Goal: Find specific page/section: Find specific page/section

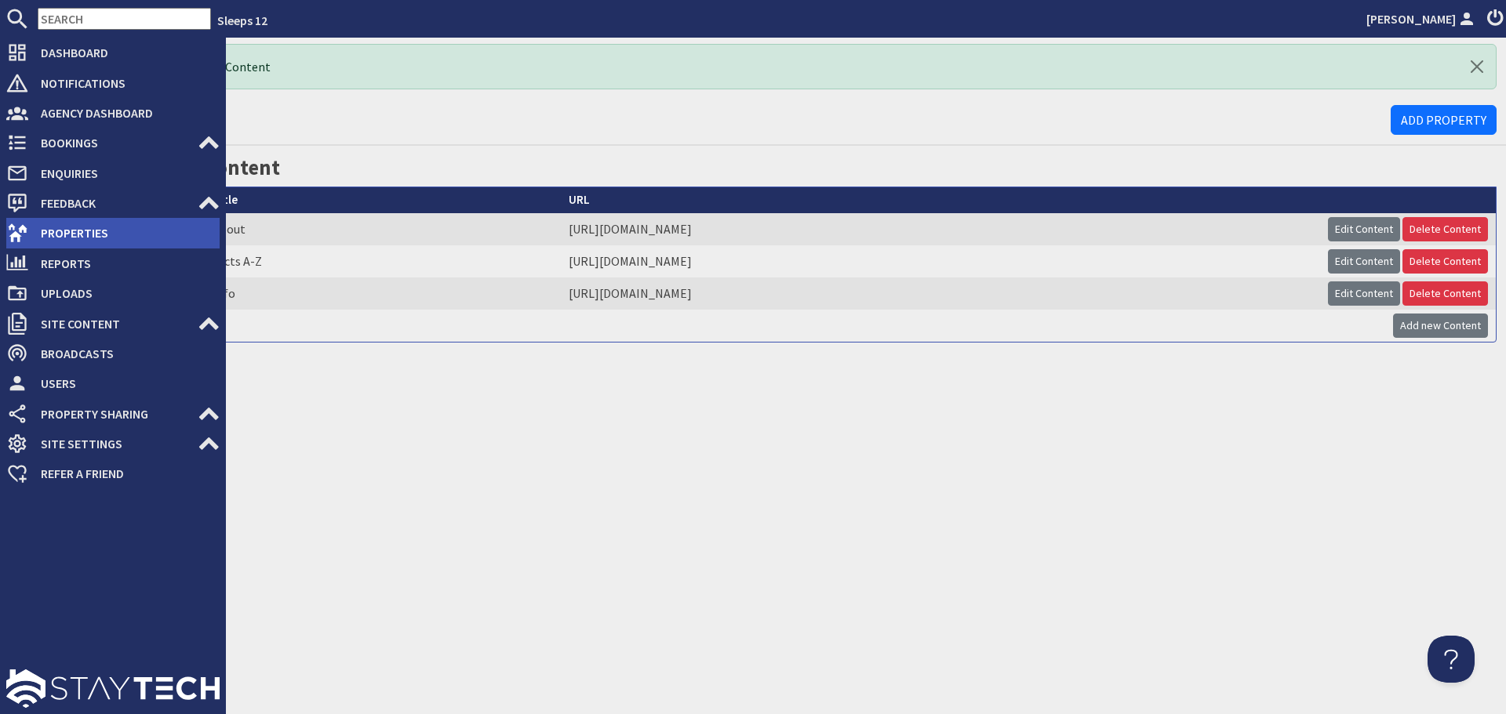
click at [23, 222] on icon at bounding box center [17, 233] width 22 height 22
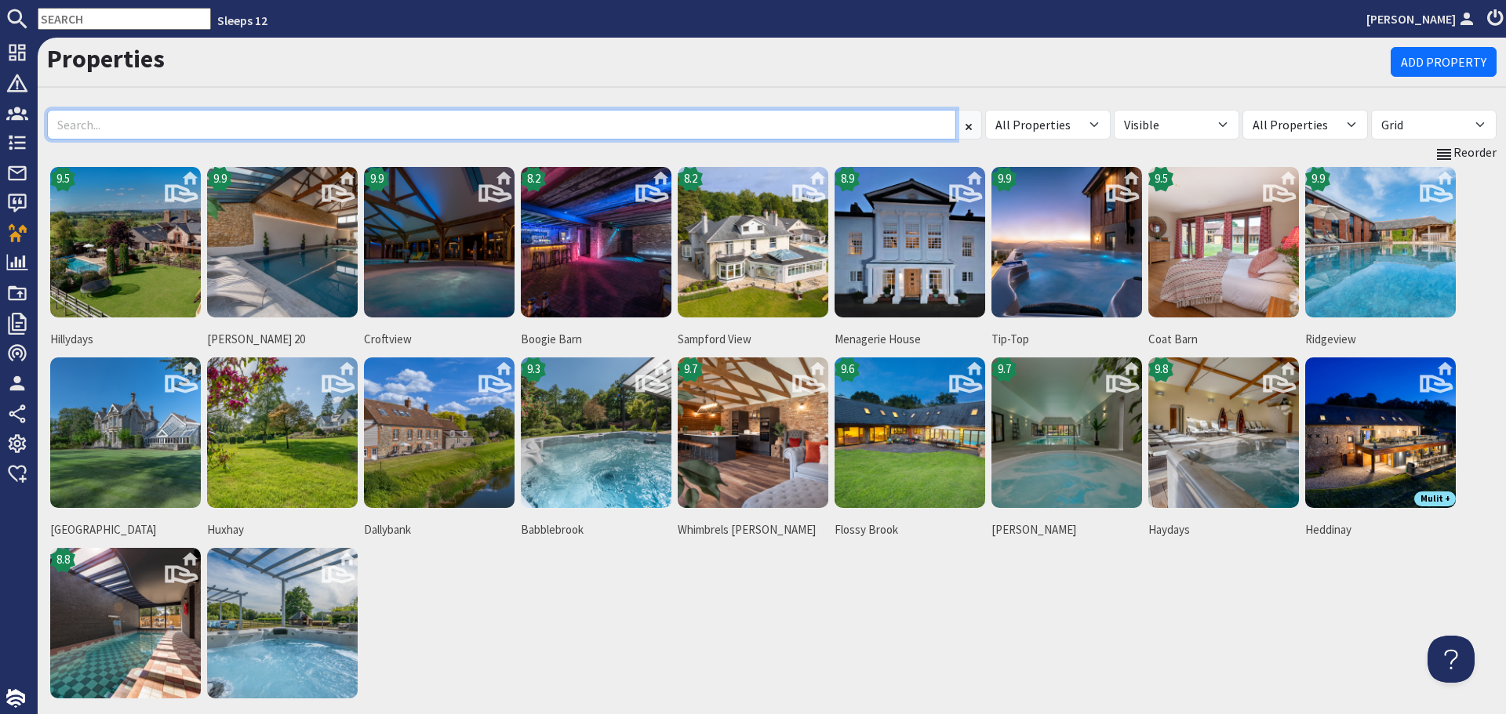
click at [267, 129] on input at bounding box center [501, 125] width 909 height 30
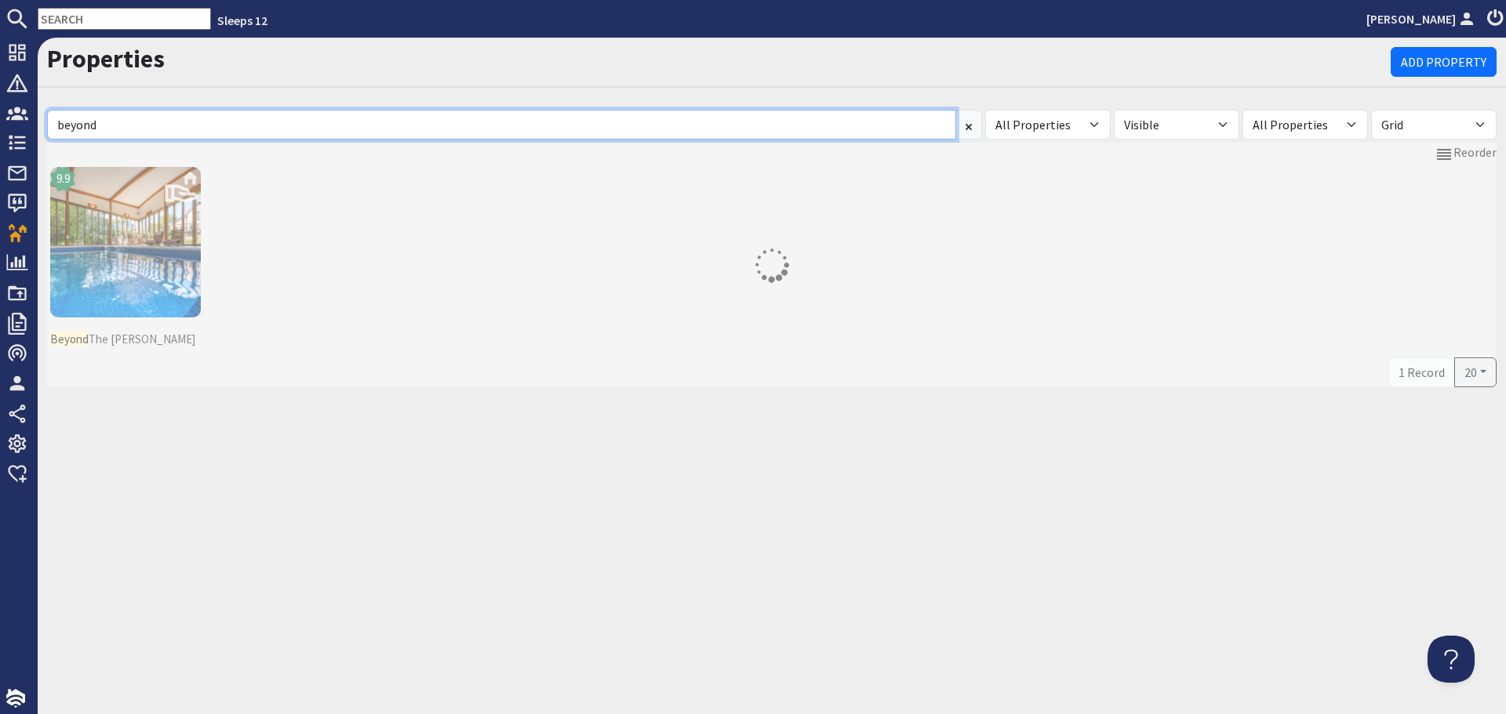
type input "beyond"
click at [127, 233] on turbo-frame "Reorder 9.9 Beyond The Woods 1 Record 20 Per Page 10 20 50 100" at bounding box center [771, 265] width 1449 height 244
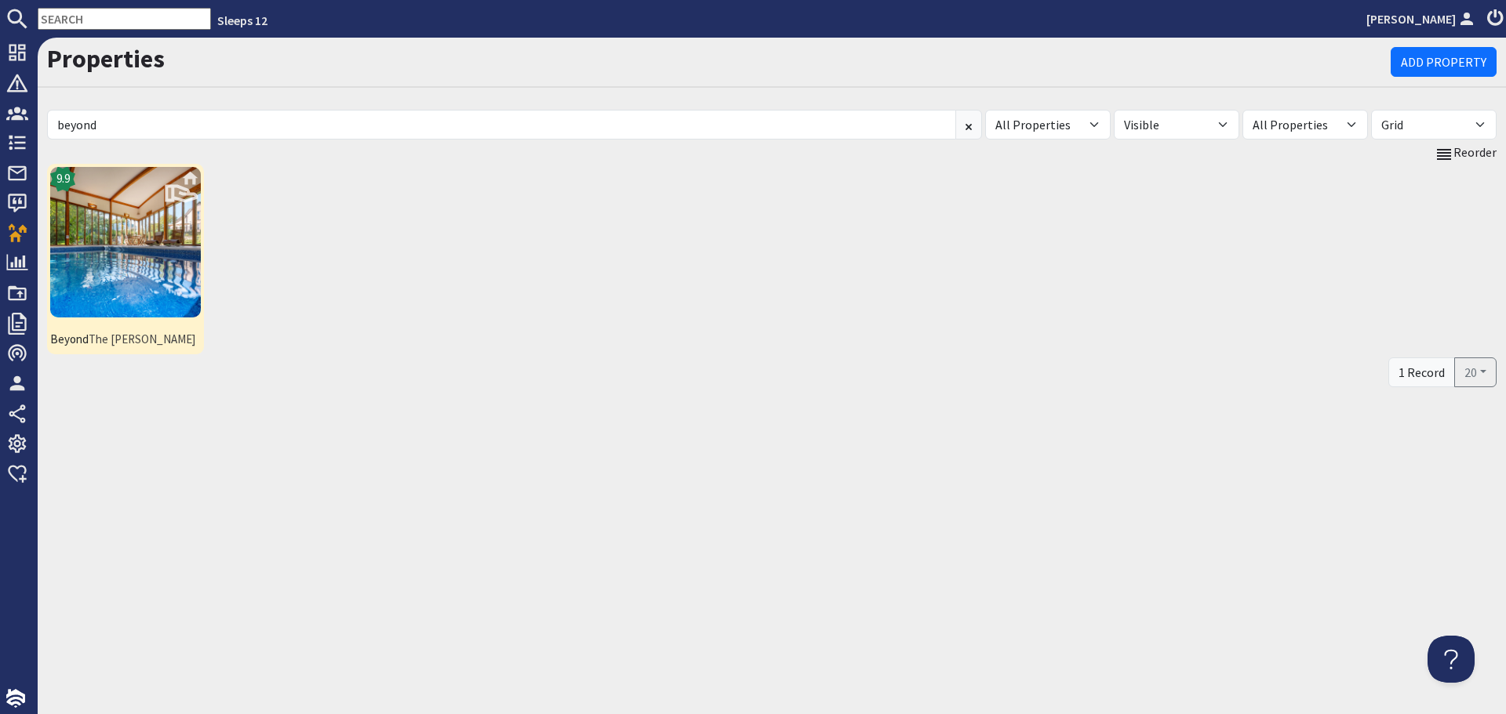
click at [133, 299] on img at bounding box center [125, 242] width 151 height 151
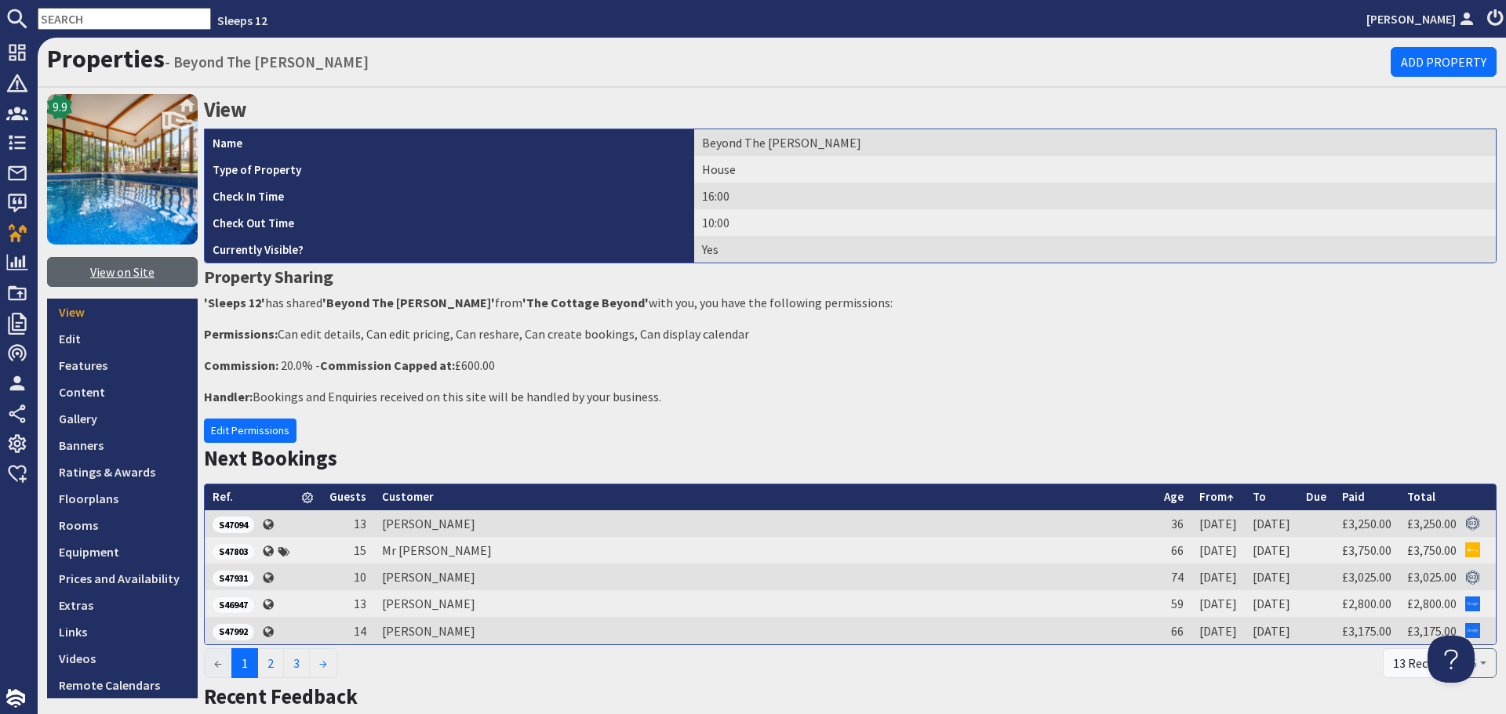
click at [133, 274] on link "View on Site" at bounding box center [122, 272] width 151 height 30
click at [123, 422] on link "Gallery" at bounding box center [122, 418] width 151 height 27
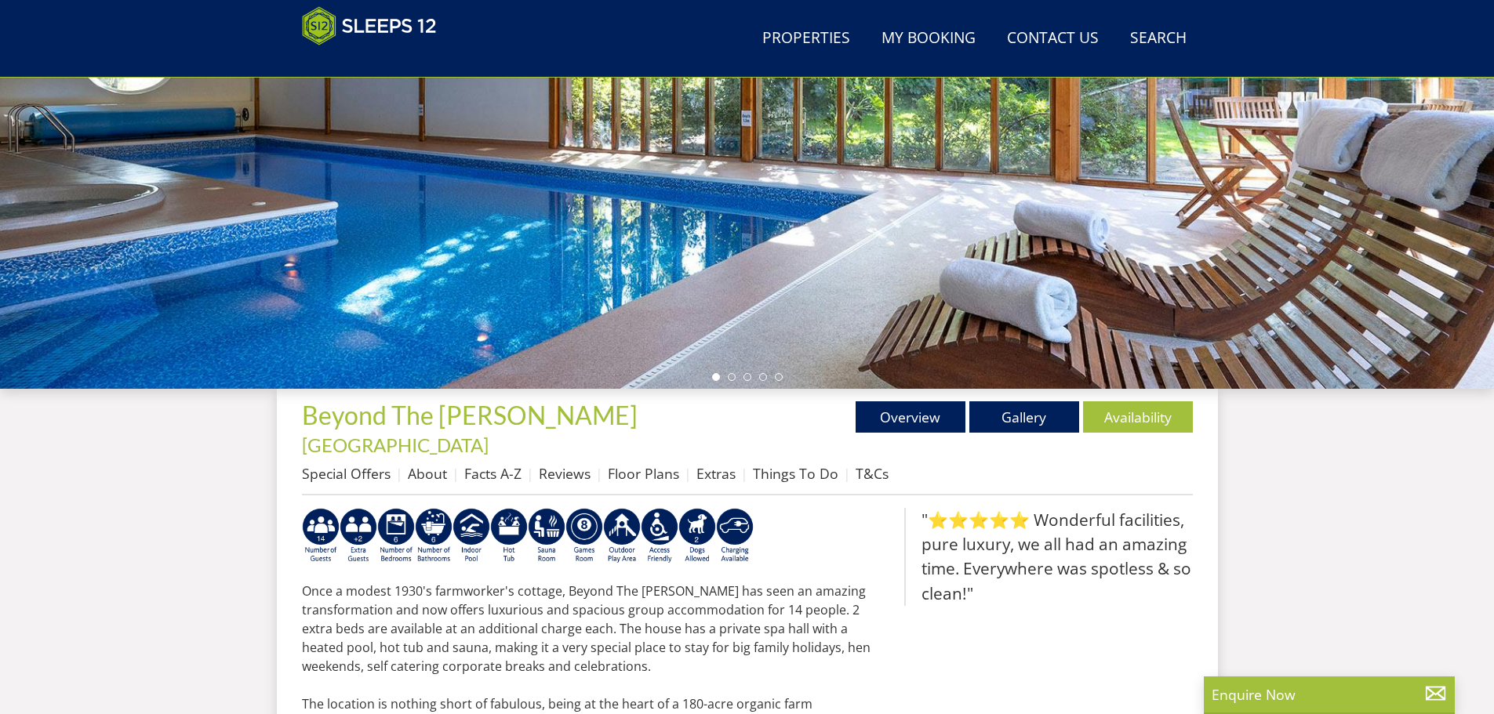
scroll to position [291, 0]
click at [1036, 423] on link "Gallery" at bounding box center [1024, 417] width 110 height 31
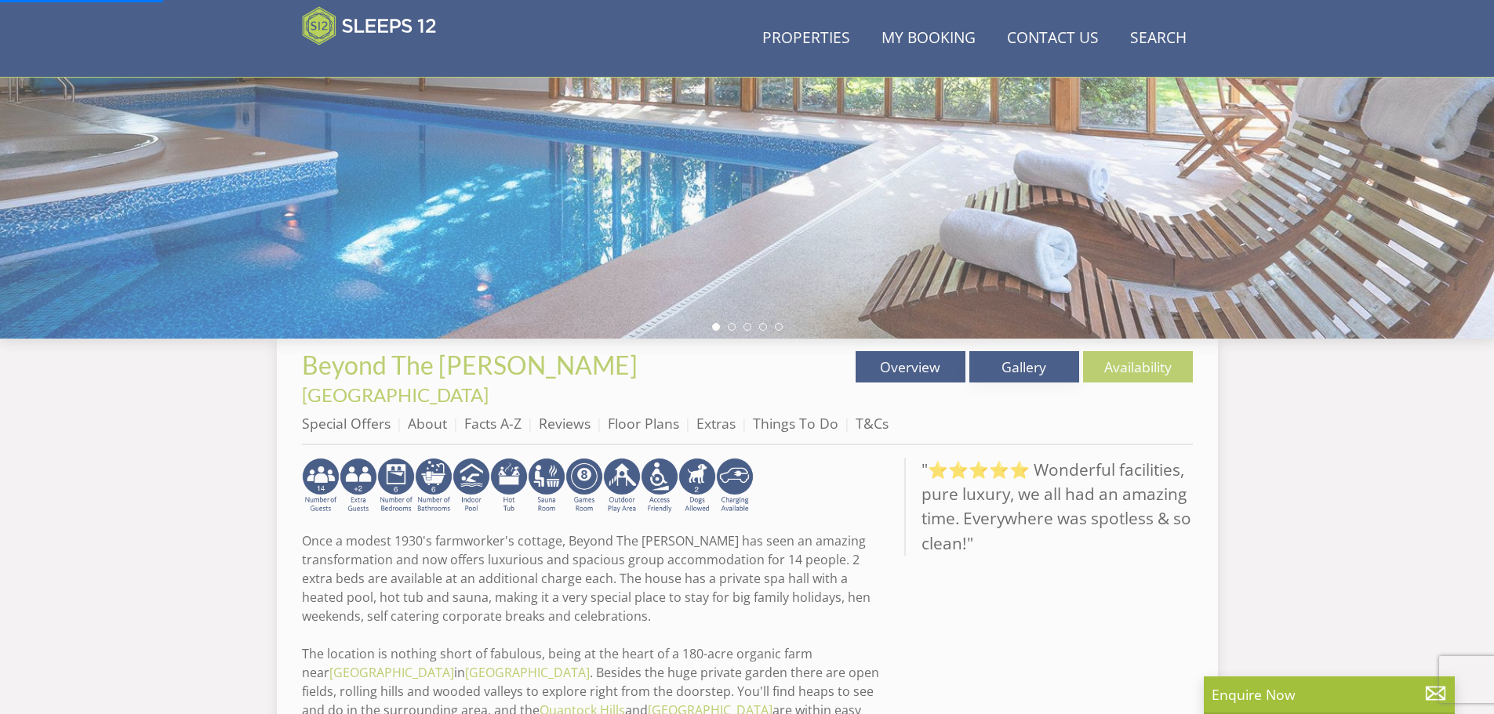
scroll to position [369, 0]
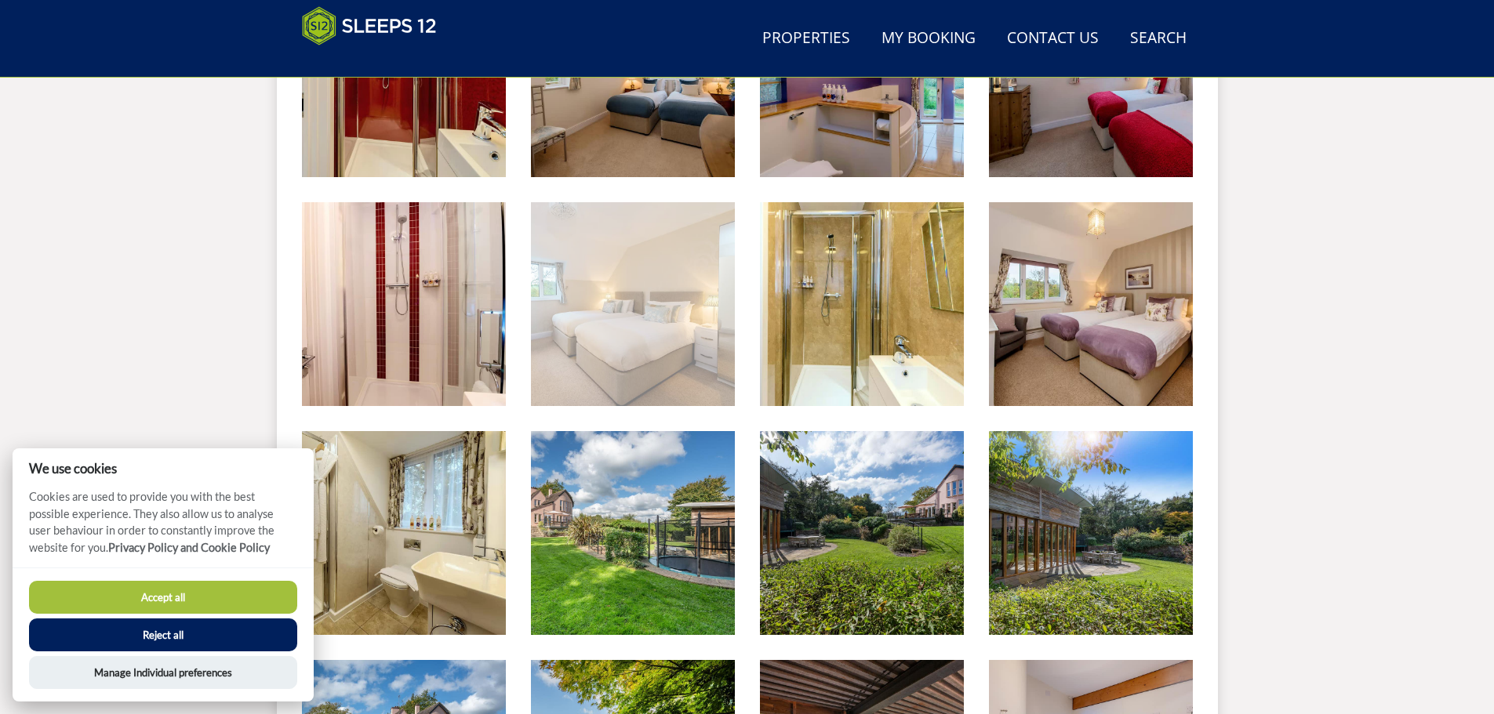
scroll to position [1975, 0]
